Goal: Browse casually

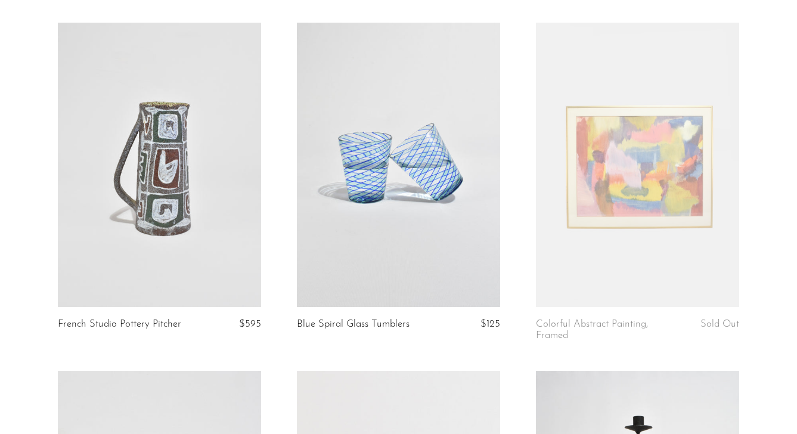
scroll to position [2463, 0]
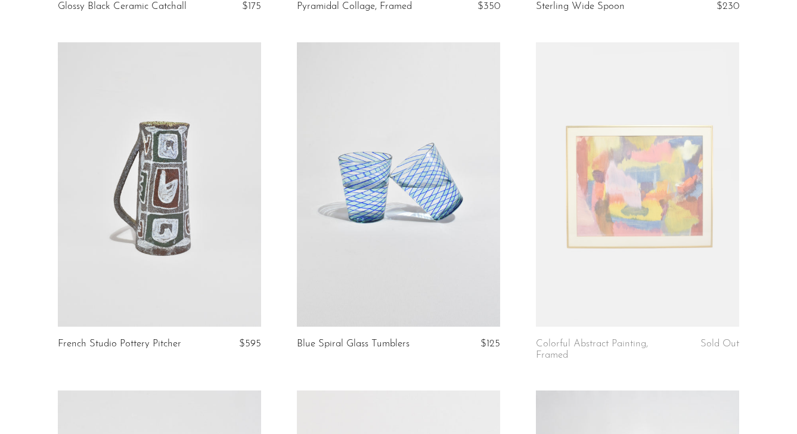
click at [380, 208] on link at bounding box center [398, 184] width 203 height 284
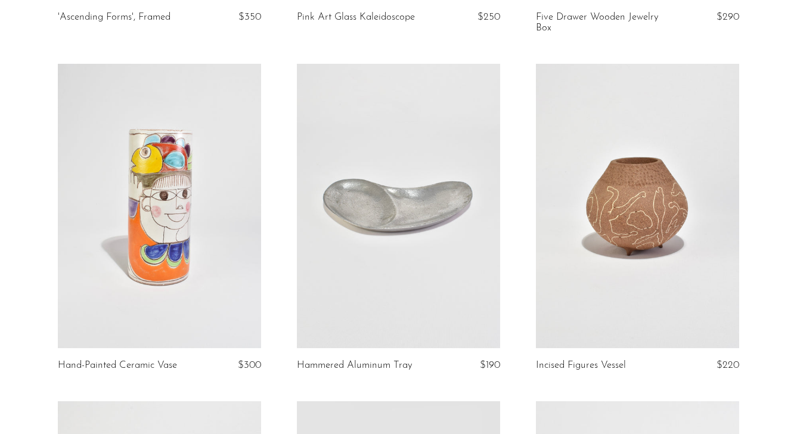
scroll to position [1770, 0]
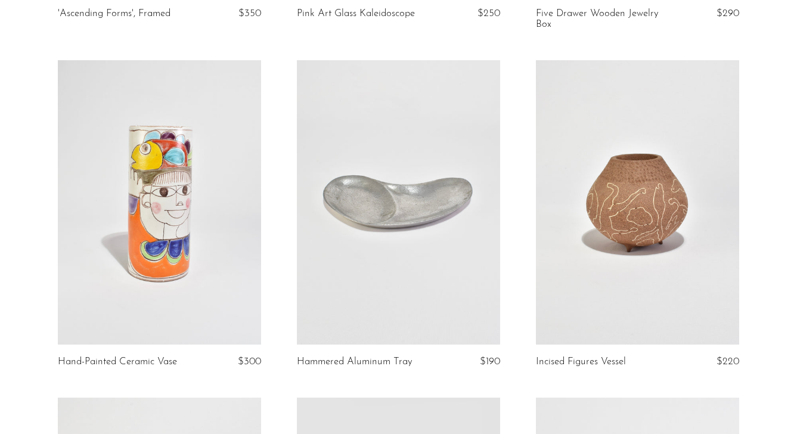
click at [162, 194] on link at bounding box center [159, 202] width 203 height 284
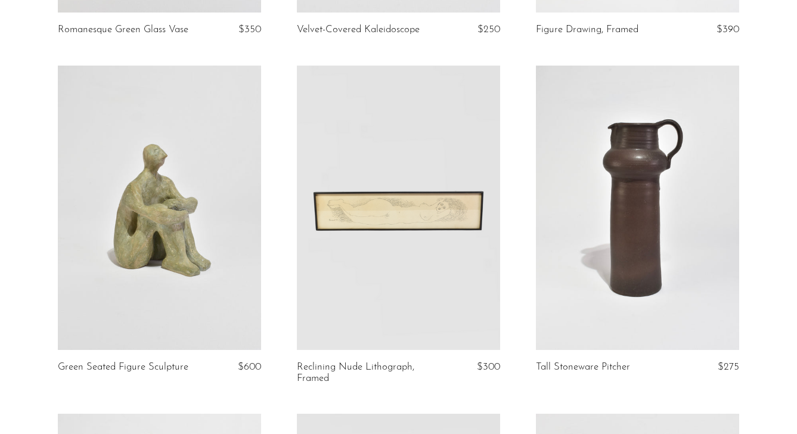
scroll to position [381, 0]
click at [430, 221] on link at bounding box center [398, 208] width 203 height 284
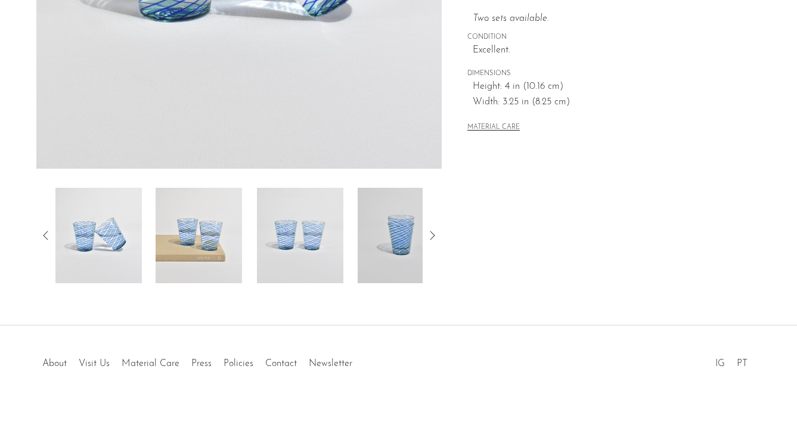
scroll to position [342, 0]
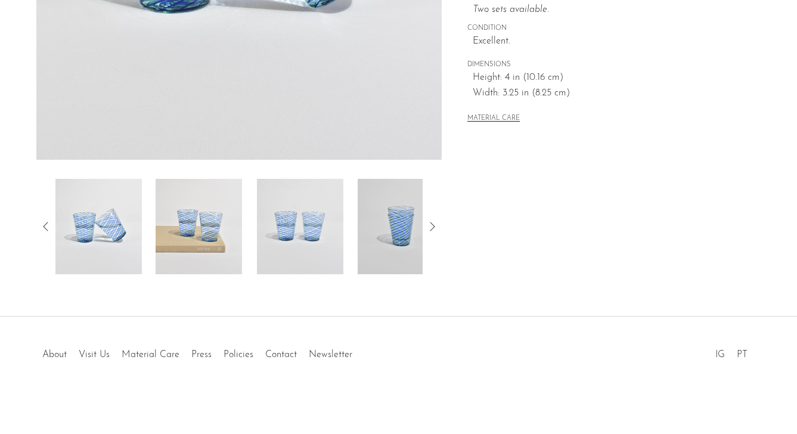
click at [196, 223] on img at bounding box center [199, 226] width 86 height 95
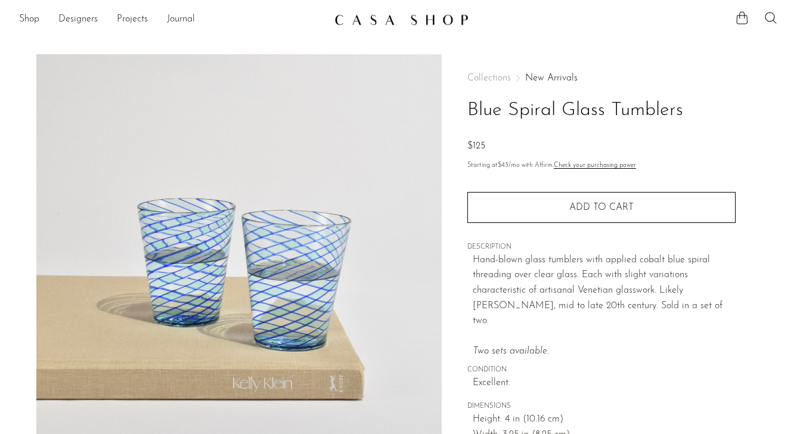
scroll to position [0, 0]
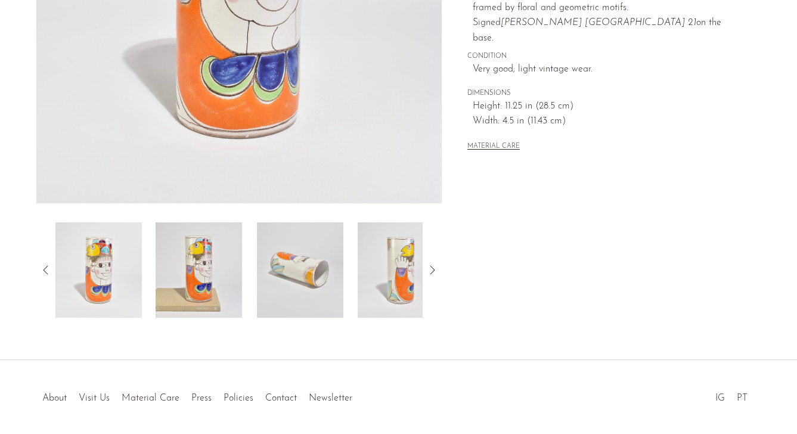
scroll to position [323, 0]
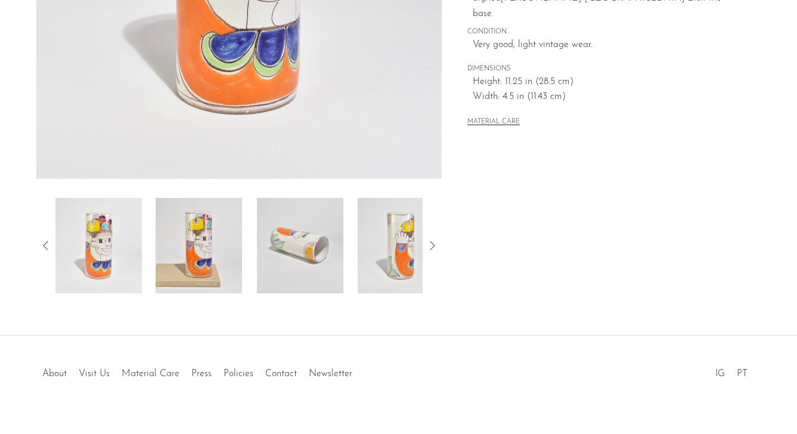
click at [402, 237] on img at bounding box center [401, 245] width 86 height 95
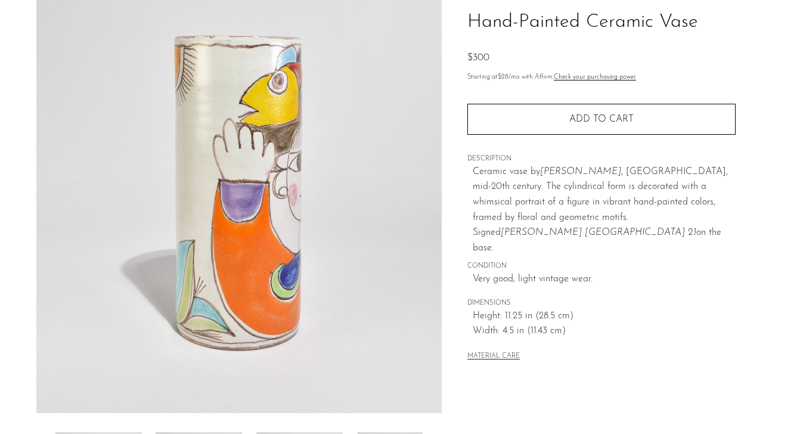
scroll to position [0, 0]
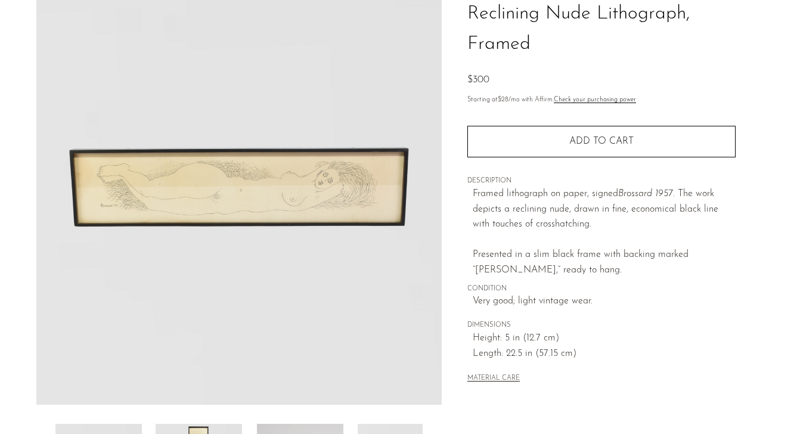
scroll to position [98, 0]
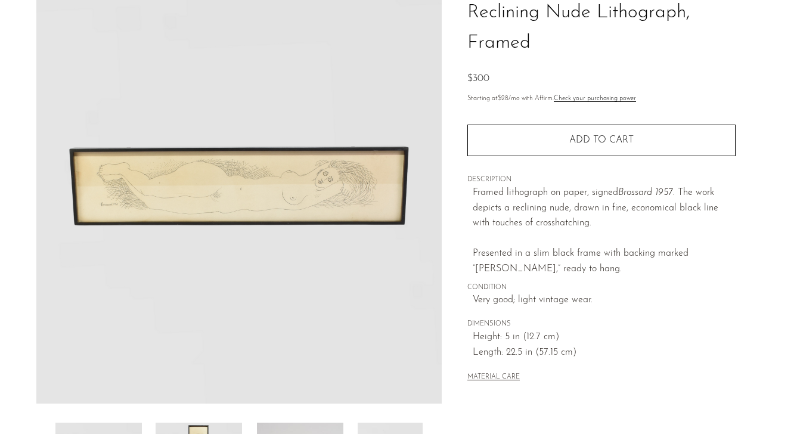
click at [269, 182] on img at bounding box center [239, 179] width 406 height 447
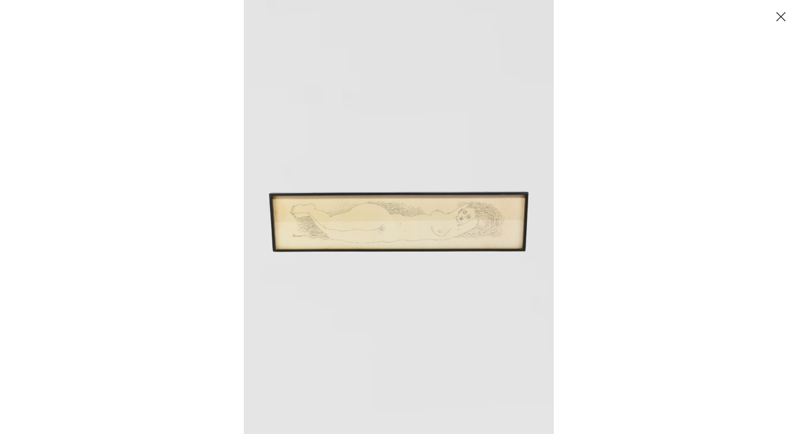
click at [367, 214] on img at bounding box center [399, 217] width 310 height 434
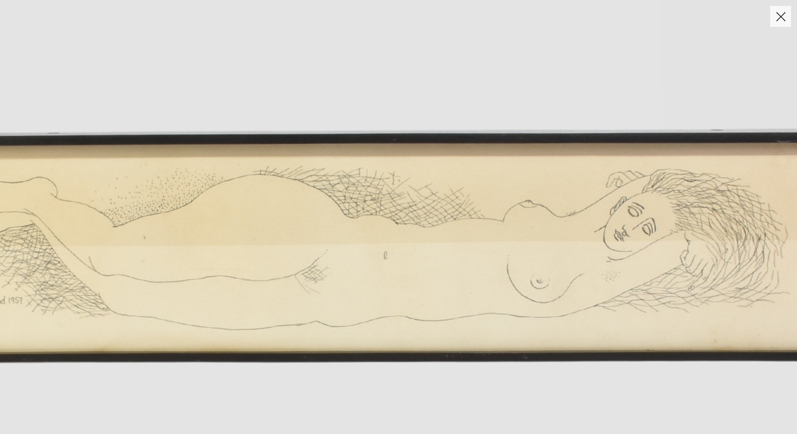
drag, startPoint x: 583, startPoint y: 219, endPoint x: 445, endPoint y: 220, distance: 138.3
click at [445, 220] on img at bounding box center [380, 228] width 1199 height 1678
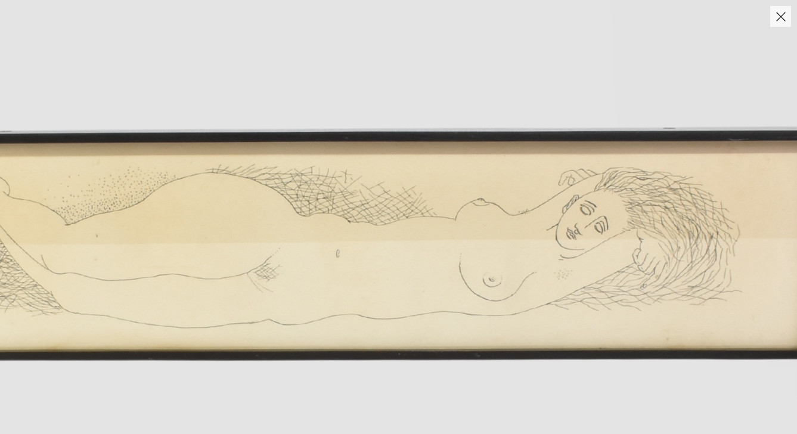
click at [469, 222] on img at bounding box center [332, 227] width 1199 height 1678
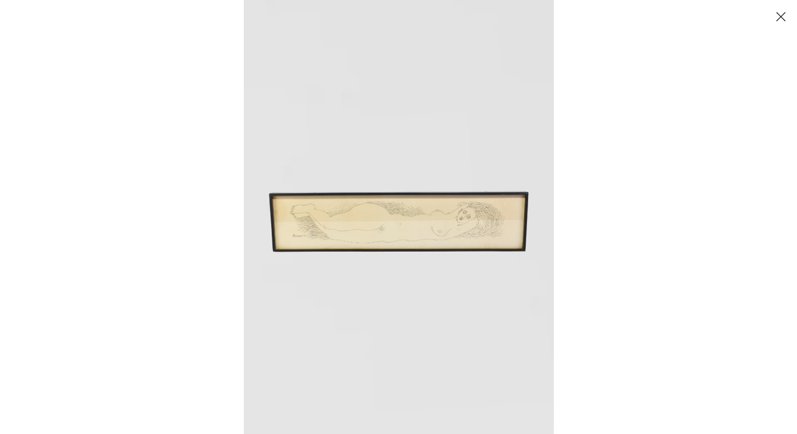
click at [776, 17] on button "Close" at bounding box center [780, 16] width 21 height 21
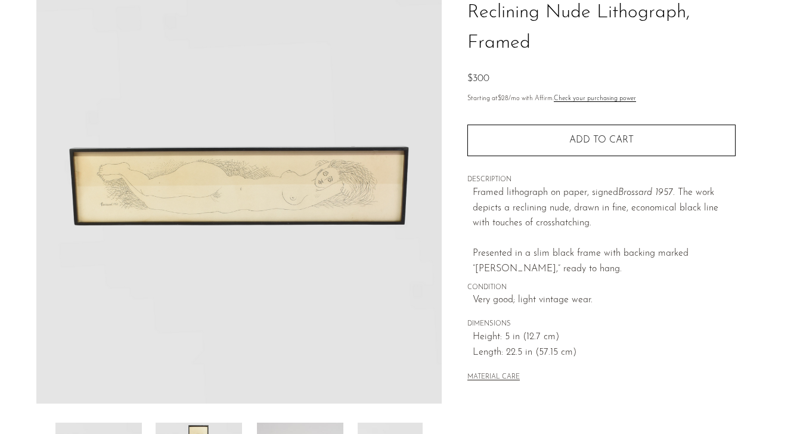
scroll to position [97, 0]
